Goal: Check status: Check status

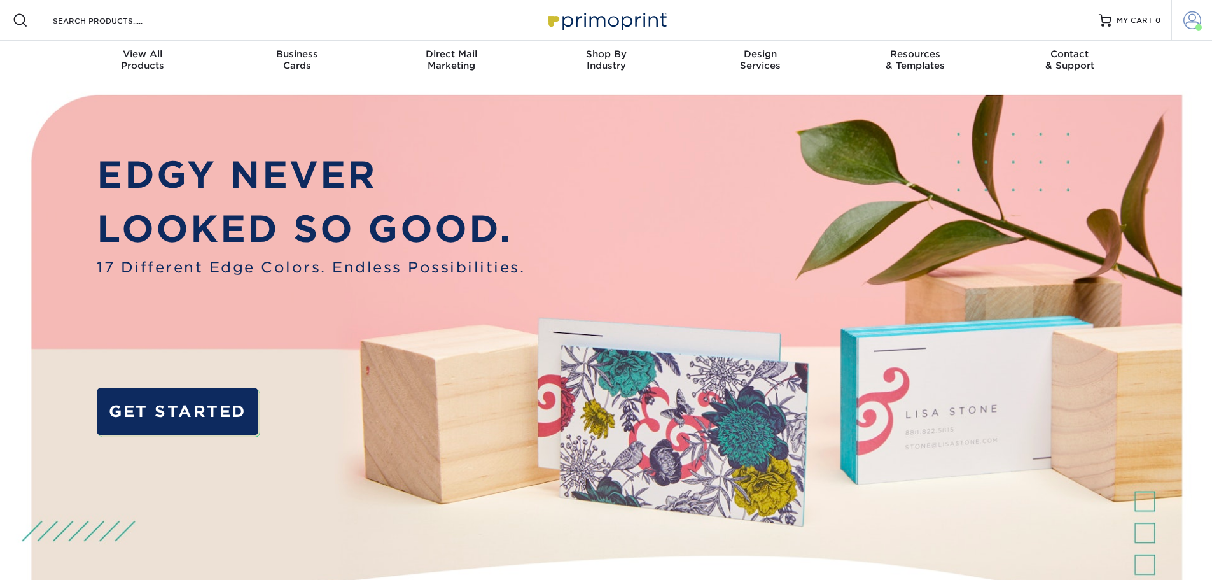
click at [1193, 25] on span at bounding box center [1193, 20] width 18 height 18
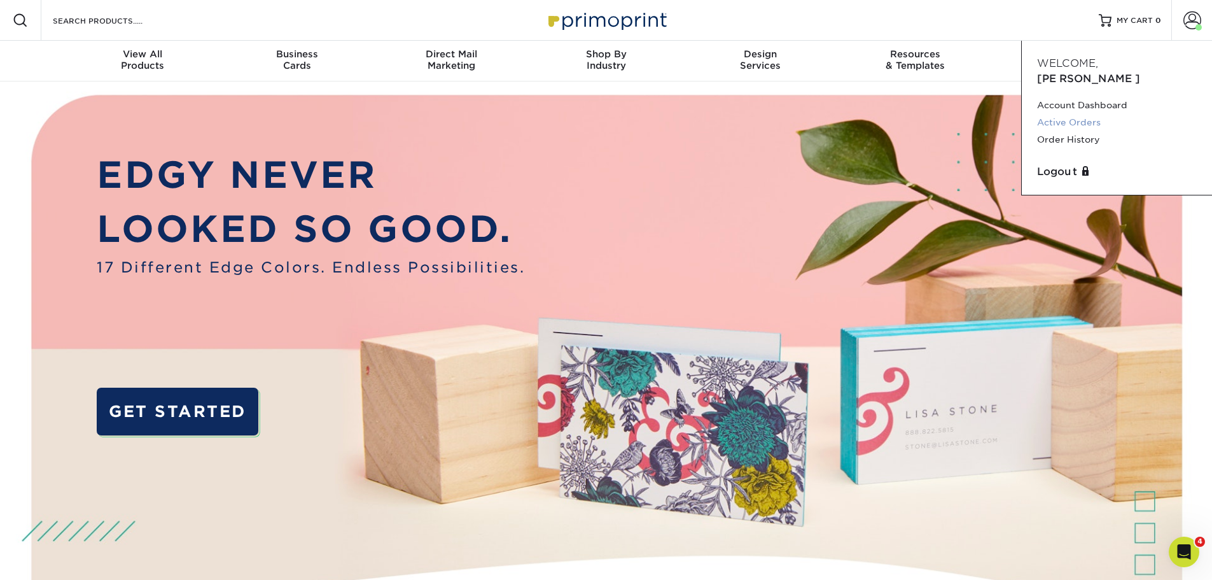
click at [1089, 114] on link "Active Orders" at bounding box center [1117, 122] width 160 height 17
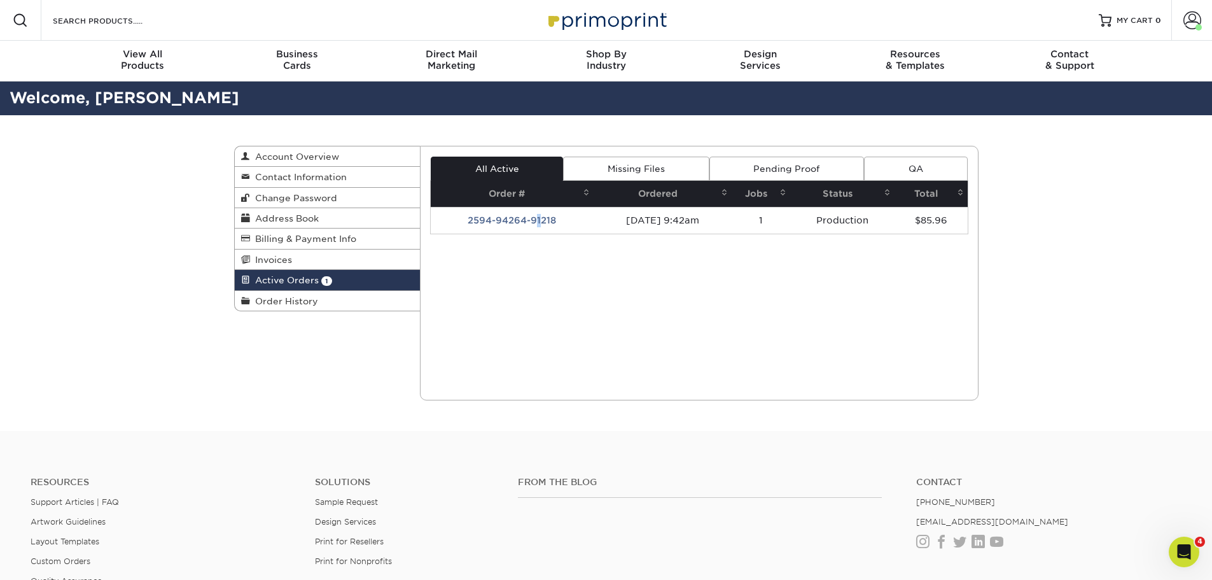
click at [533, 223] on td "2594-94264-91218" at bounding box center [512, 220] width 163 height 27
